Goal: Book appointment/travel/reservation

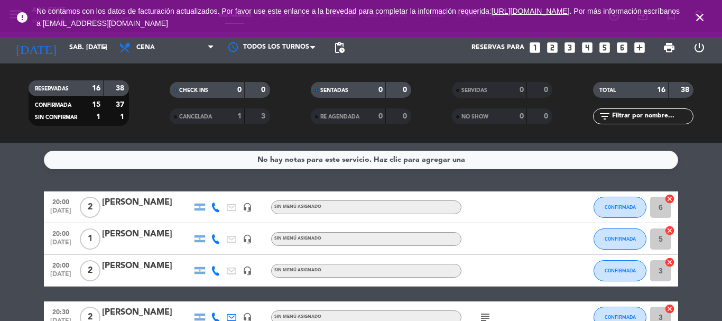
click at [700, 10] on span "close" at bounding box center [700, 17] width 29 height 29
drag, startPoint x: 703, startPoint y: 15, endPoint x: 697, endPoint y: 15, distance: 6.3
click at [702, 15] on icon "close" at bounding box center [700, 17] width 13 height 13
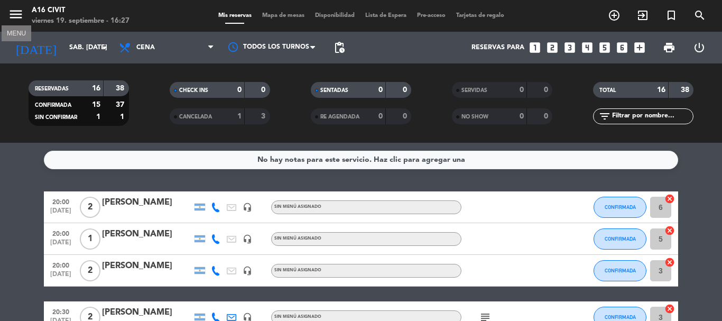
click at [8, 13] on icon "menu" at bounding box center [16, 14] width 16 height 16
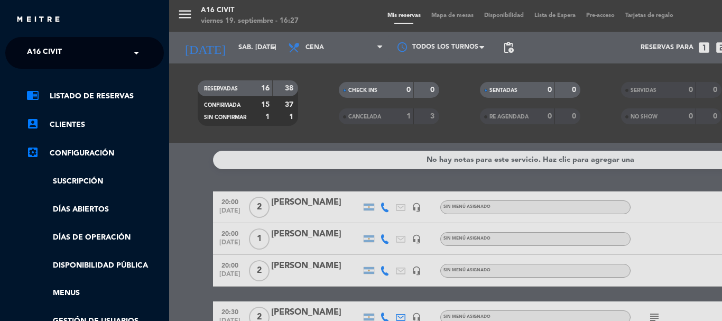
click at [105, 57] on input "text" at bounding box center [85, 53] width 129 height 23
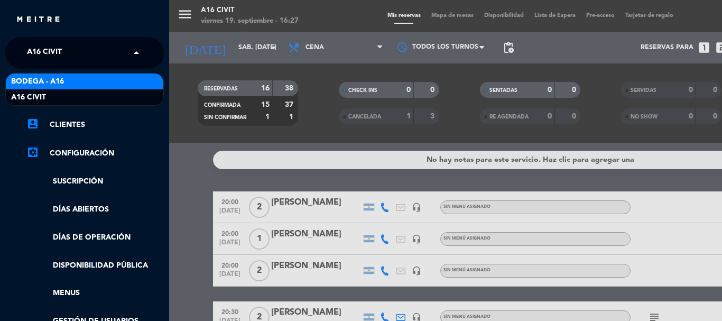
click at [111, 83] on div "Bodega - A16" at bounding box center [85, 82] width 158 height 16
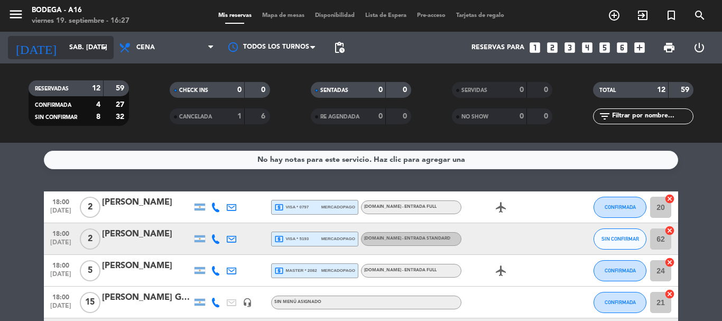
click at [91, 46] on input "sáb. [DATE]" at bounding box center [108, 48] width 89 height 18
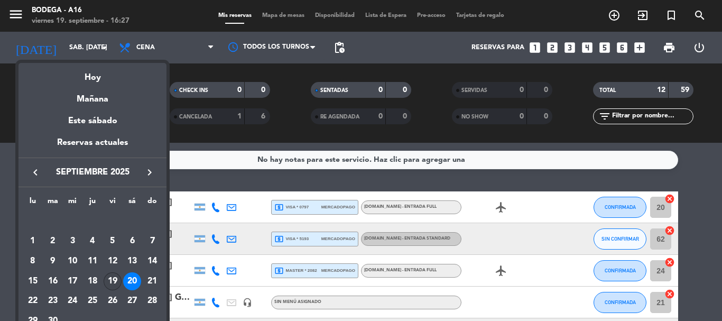
click at [111, 280] on div "19" at bounding box center [113, 281] width 18 height 18
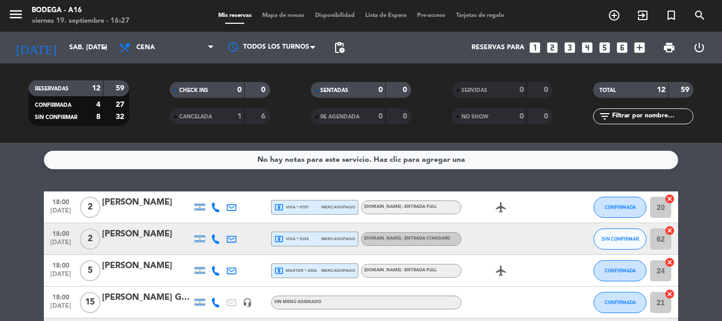
type input "vie. [DATE]"
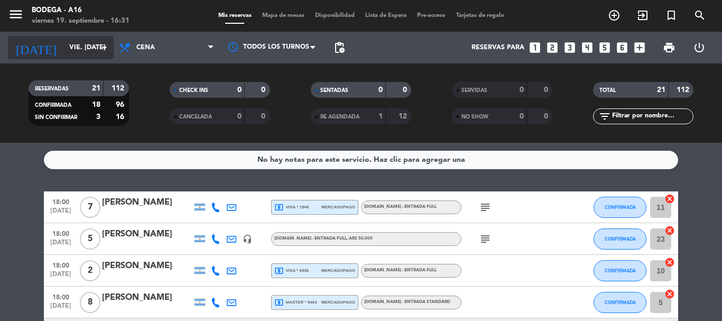
click at [88, 45] on input "vie. [DATE]" at bounding box center [108, 48] width 89 height 18
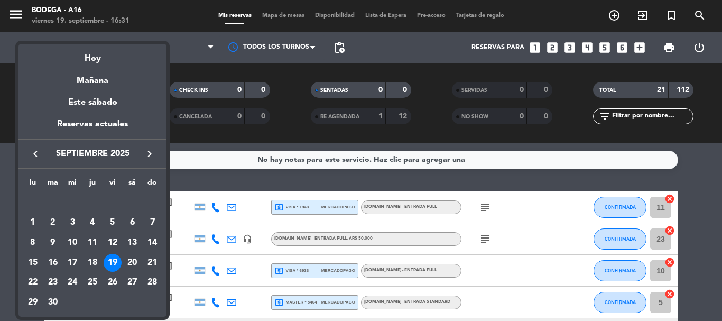
click at [151, 146] on div "keyboard_arrow_left septiembre 2025 keyboard_arrow_right" at bounding box center [93, 154] width 148 height 30
click at [151, 152] on icon "keyboard_arrow_right" at bounding box center [149, 154] width 13 height 13
click at [150, 154] on icon "keyboard_arrow_right" at bounding box center [149, 154] width 13 height 13
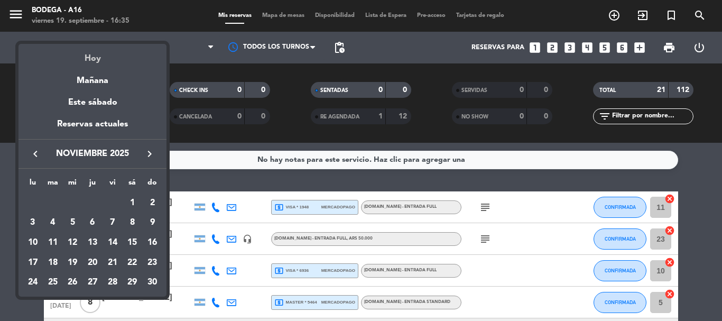
click at [112, 51] on div "Hoy" at bounding box center [93, 55] width 148 height 22
